Goal: Task Accomplishment & Management: Manage account settings

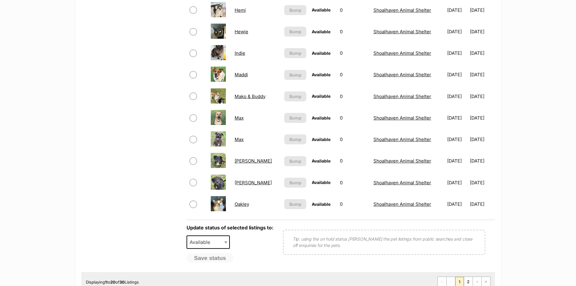
scroll to position [423, 0]
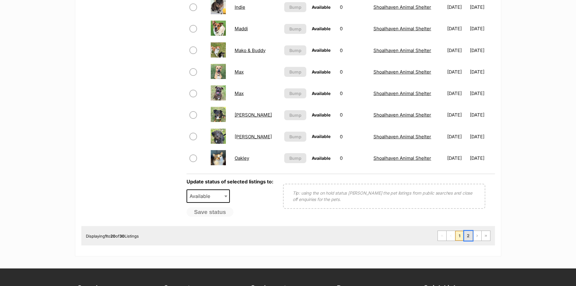
click at [469, 235] on link "2" at bounding box center [468, 236] width 8 height 10
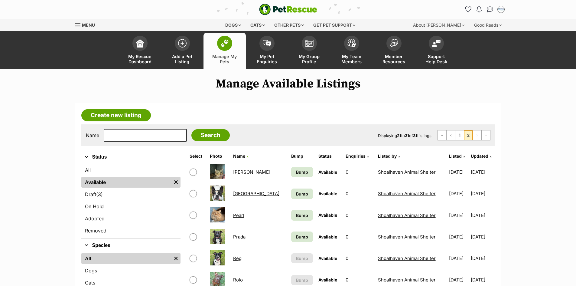
click at [240, 171] on link "[PERSON_NAME]" at bounding box center [251, 172] width 37 height 6
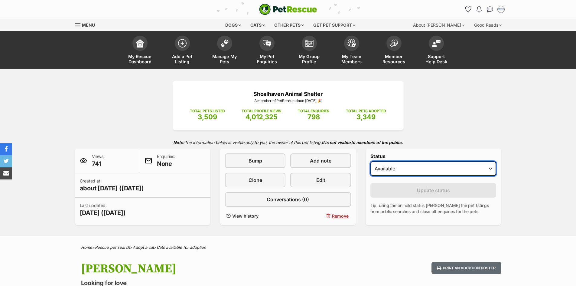
click at [411, 171] on select "Draft Available On hold Adopted" at bounding box center [433, 168] width 126 height 15
select select "rehomed"
click at [370, 161] on select "Draft Available On hold Adopted" at bounding box center [433, 168] width 126 height 15
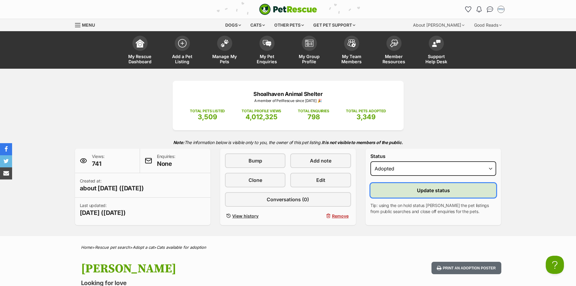
click at [413, 190] on button "Update status" at bounding box center [433, 190] width 126 height 15
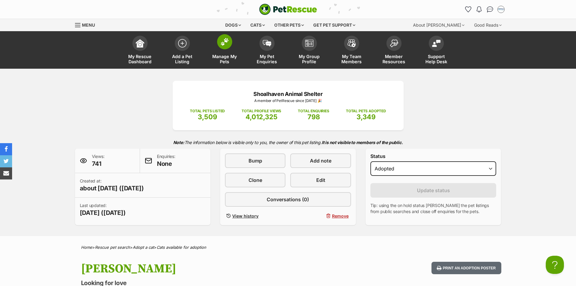
click at [220, 59] on span "Manage My Pets" at bounding box center [224, 59] width 27 height 10
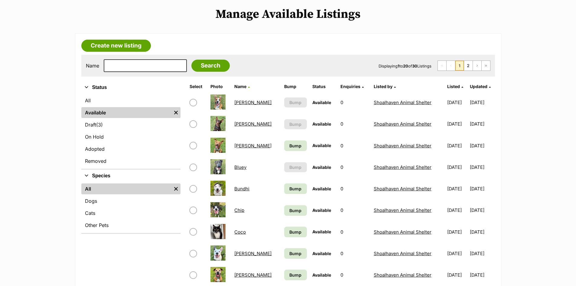
scroll to position [121, 0]
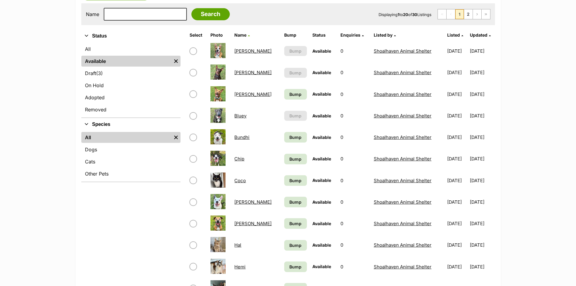
click at [239, 159] on link "Chip" at bounding box center [239, 159] width 10 height 6
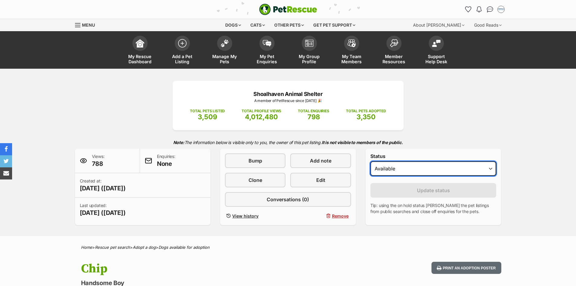
click at [429, 168] on select "Draft Available On hold Adopted" at bounding box center [433, 168] width 126 height 15
select select "rehomed"
click at [370, 161] on select "Draft Available On hold Adopted" at bounding box center [433, 168] width 126 height 15
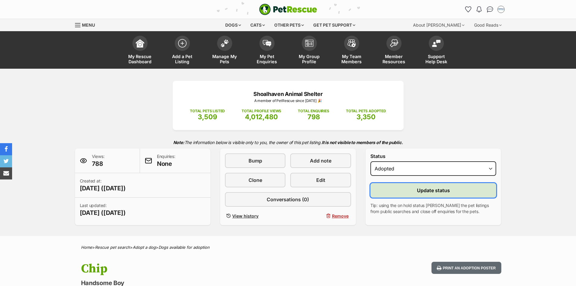
click at [441, 190] on span "Update status" at bounding box center [433, 190] width 33 height 7
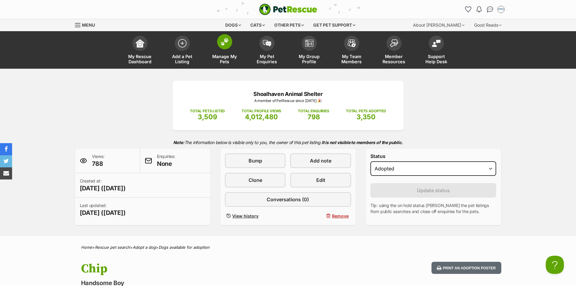
click at [223, 56] on span "Manage My Pets" at bounding box center [224, 59] width 27 height 10
